Goal: Task Accomplishment & Management: Manage account settings

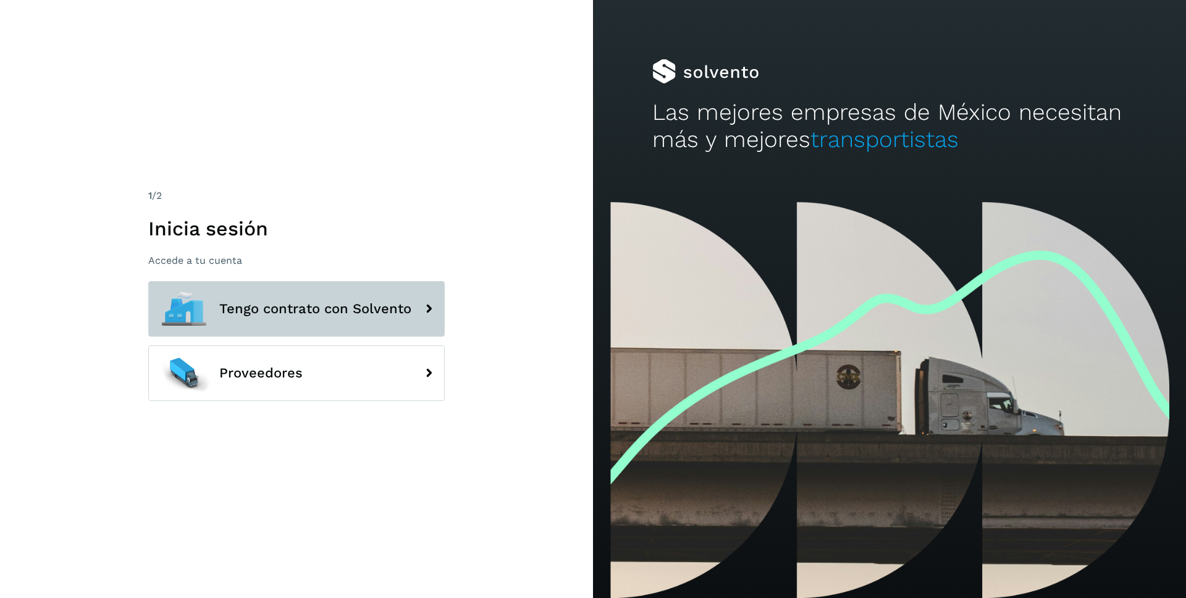
click at [289, 301] on span "Tengo contrato con Solvento" at bounding box center [315, 308] width 192 height 15
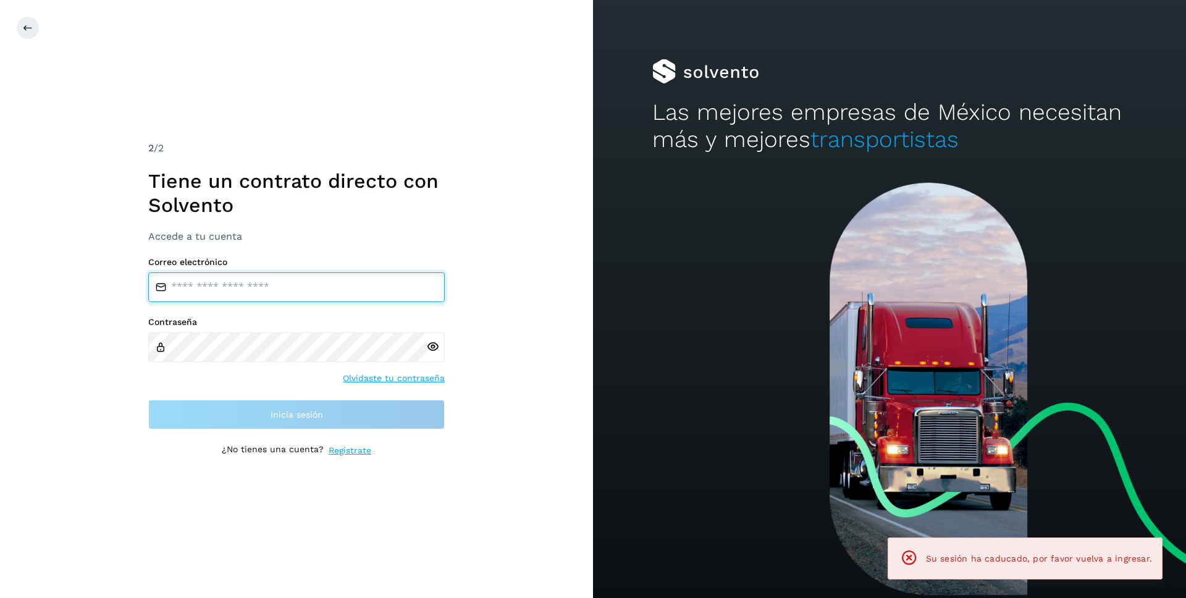
click at [318, 292] on input "email" at bounding box center [296, 287] width 297 height 30
type input "**********"
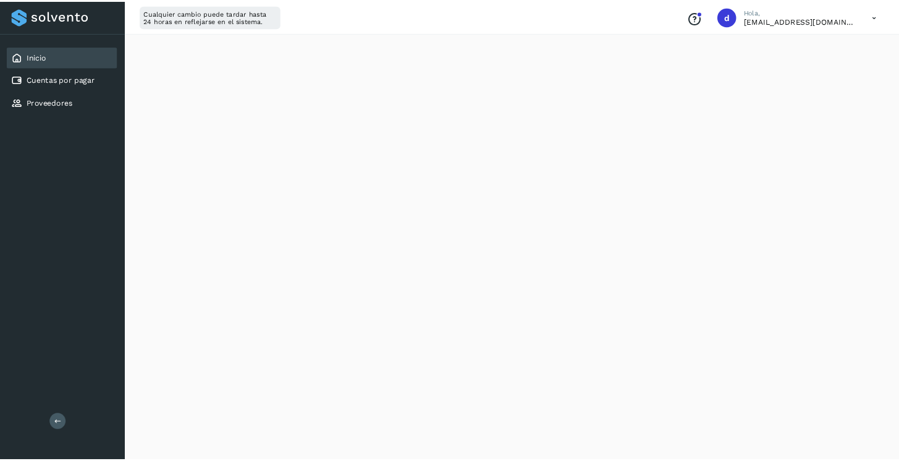
scroll to position [50, 0]
